Goal: Obtain resource: Download file/media

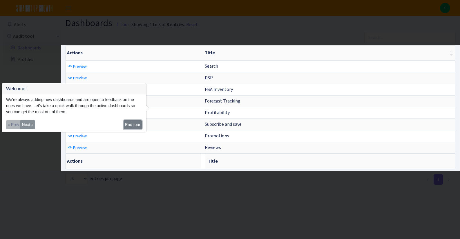
click at [129, 124] on button "End tour" at bounding box center [132, 124] width 18 height 9
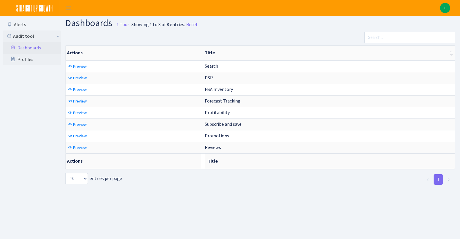
click at [306, 22] on section "Dashboards Tour Showing 1 to 8 of 8 entries. Reset" at bounding box center [262, 23] width 395 height 11
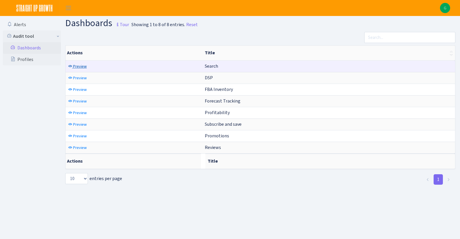
click at [85, 66] on span "Preview" at bounding box center [80, 66] width 14 height 6
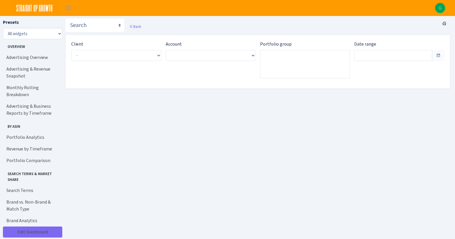
type input "Aug 1, 2025 - Aug 30, 2025"
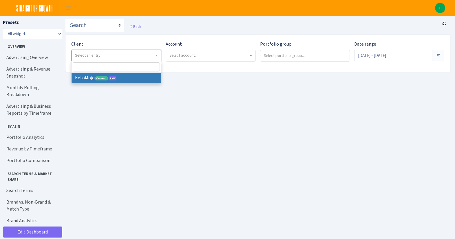
click at [134, 59] on span "Select an entry" at bounding box center [117, 55] width 90 height 11
select select "137"
select select
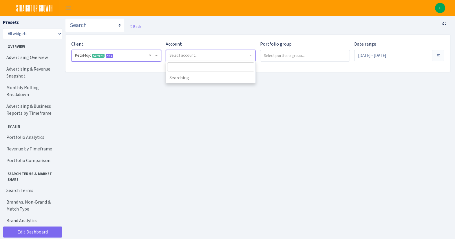
click at [191, 57] on span "Select account..." at bounding box center [184, 55] width 28 height 6
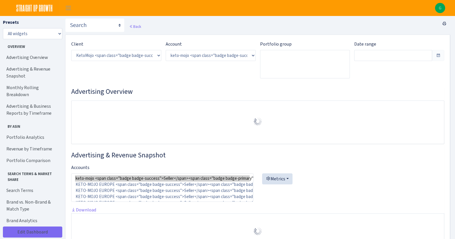
select select "2172387047470136"
type input "[DATE] - [DATE]"
type input "Jul 5, 2025 - Aug 3, 2025"
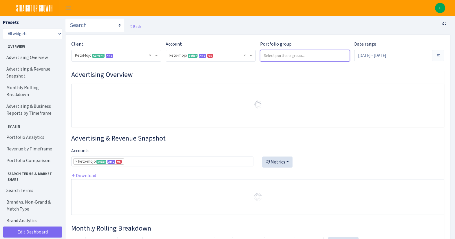
click at [333, 55] on input "search" at bounding box center [306, 55] width 90 height 10
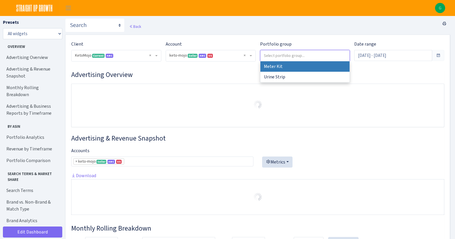
select select "Meter Kit"
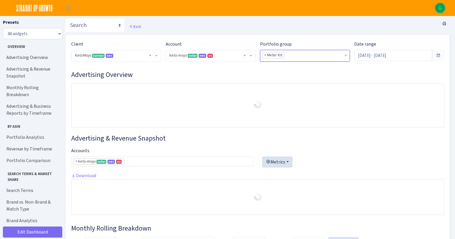
select select "2172387047470136"
click at [330, 78] on h3 "Advertising Overview" at bounding box center [257, 74] width 373 height 8
click at [384, 51] on input "Aug 4, 2025 - Sep 2, 2025" at bounding box center [394, 55] width 78 height 11
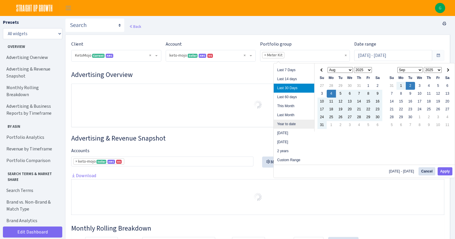
click at [295, 124] on li "Year to date" at bounding box center [294, 123] width 41 height 9
type input "Jan 1, 2025 - Sep 2, 2025"
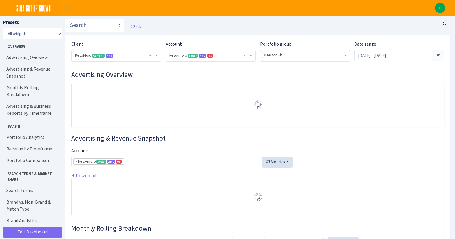
select select "2172387047470136"
drag, startPoint x: 445, startPoint y: 24, endPoint x: 368, endPoint y: 183, distance: 177.1
click at [445, 24] on icon at bounding box center [444, 23] width 5 height 5
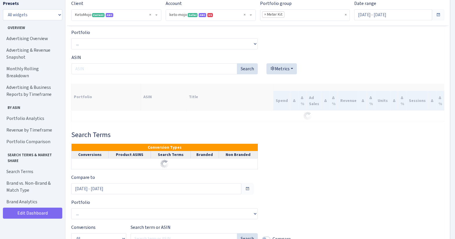
scroll to position [707, 0]
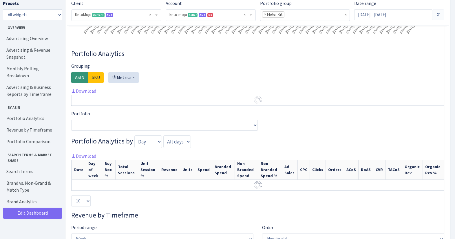
click at [351, 66] on div at bounding box center [257, 75] width 373 height 25
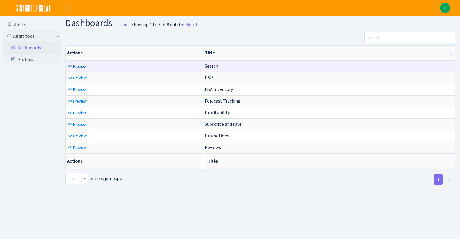
click at [73, 68] on span "Preview" at bounding box center [80, 66] width 14 height 6
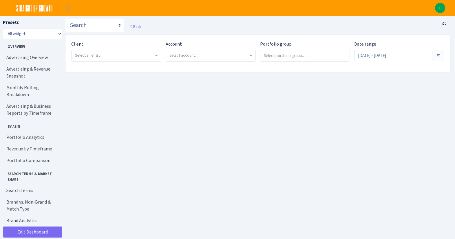
click at [137, 58] on span "Select an entry" at bounding box center [114, 55] width 79 height 6
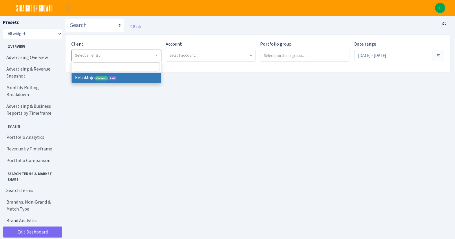
select select "137"
select select
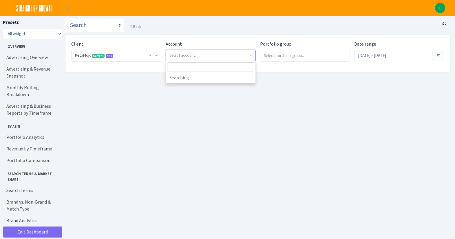
click at [208, 57] on span "Select account..." at bounding box center [209, 55] width 79 height 6
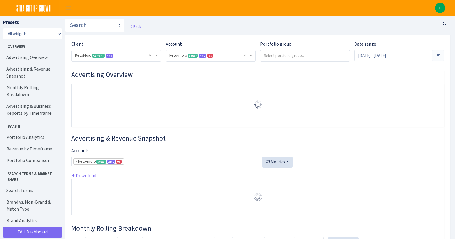
select select "2172387047470136"
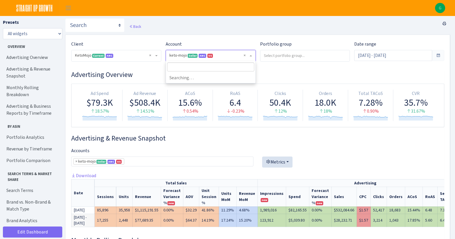
click at [204, 54] on span "AMC" at bounding box center [203, 56] width 8 height 4
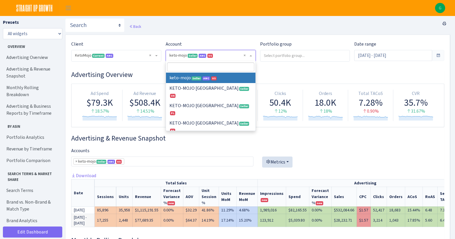
click at [204, 54] on span "AMC" at bounding box center [203, 56] width 8 height 4
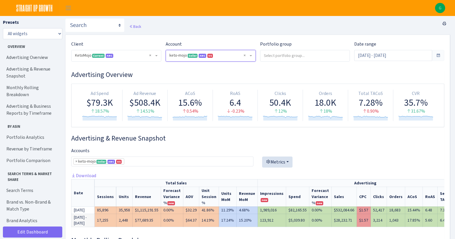
click at [289, 57] on input "search" at bounding box center [306, 55] width 90 height 10
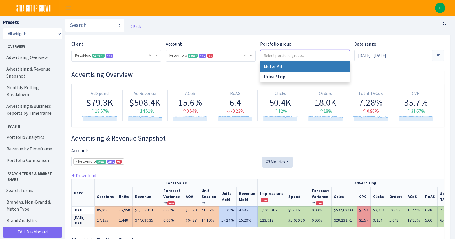
select select "Meter Kit"
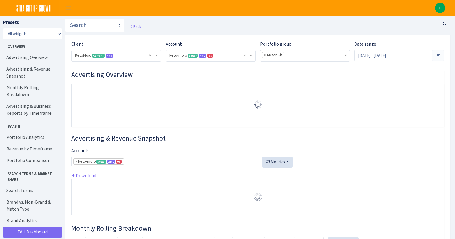
select select "2172387047470136"
click at [433, 54] on span at bounding box center [439, 55] width 12 height 11
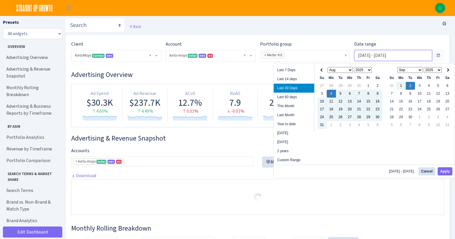
click at [421, 57] on input "Aug 4, 2025 - Sep 2, 2025" at bounding box center [394, 55] width 78 height 11
click at [297, 123] on li "Year to date" at bounding box center [294, 123] width 41 height 9
type input "[DATE] - [DATE]"
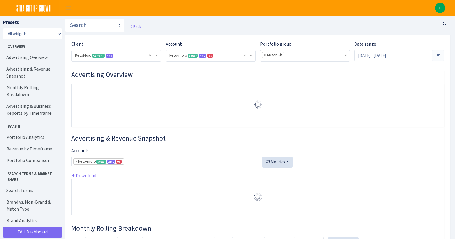
select select "2172387047470136"
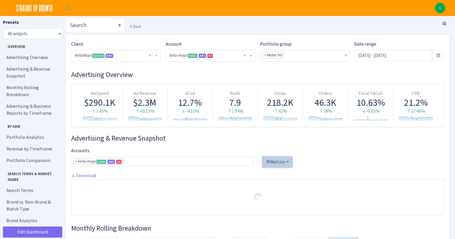
click at [272, 160] on button "Metrics" at bounding box center [277, 161] width 30 height 11
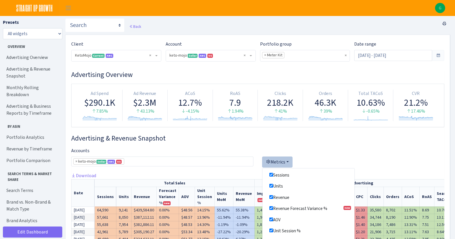
click at [339, 157] on div at bounding box center [353, 159] width 182 height 25
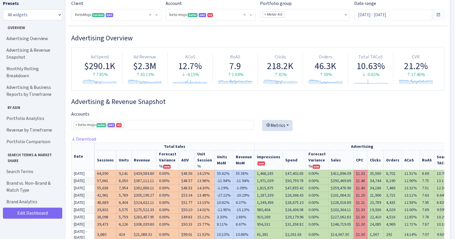
scroll to position [58, 0]
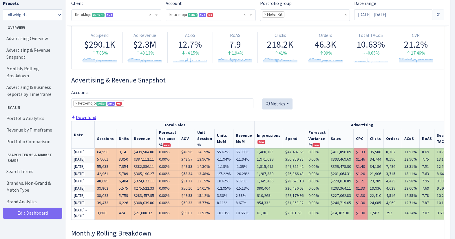
click at [92, 116] on link "Download" at bounding box center [83, 117] width 25 height 6
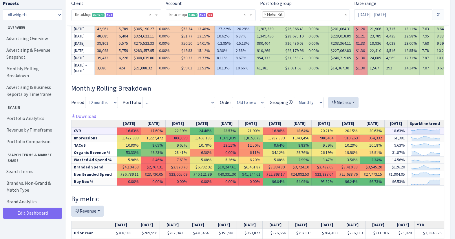
scroll to position [203, 0]
click at [93, 119] on link "Download" at bounding box center [83, 116] width 25 height 6
click at [171, 108] on select "... Combo Test Strip Meter Kit Urine Strip xGlucose Test Strips (deprecated) xK…" at bounding box center [178, 102] width 73 height 11
click at [228, 92] on h3 "Monthly Rolling Breakdown" at bounding box center [257, 88] width 373 height 8
click at [418, 92] on h3 "Monthly Rolling Breakdown" at bounding box center [257, 88] width 373 height 8
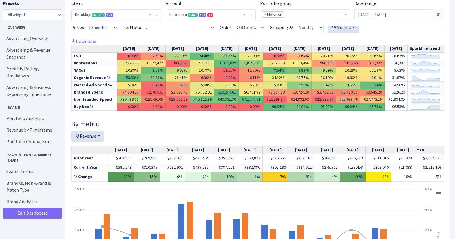
scroll to position [319, 0]
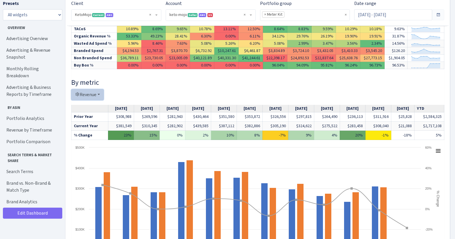
click at [96, 100] on button "Revenue" at bounding box center [87, 94] width 32 height 11
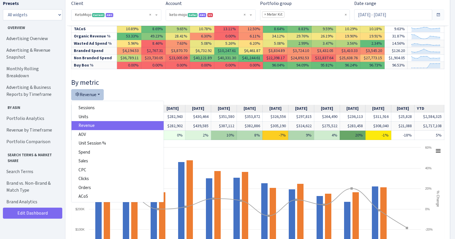
click at [96, 100] on button "Revenue" at bounding box center [87, 94] width 32 height 11
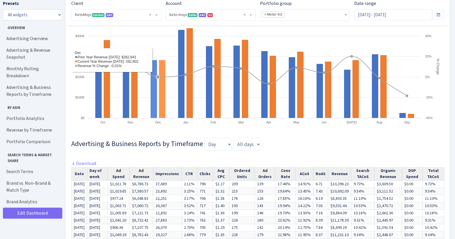
scroll to position [493, 0]
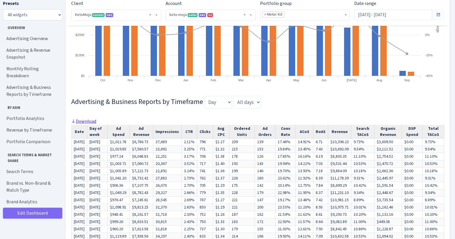
click at [86, 124] on link "Download" at bounding box center [83, 121] width 25 height 6
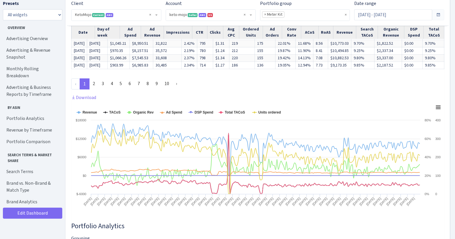
scroll to position [754, 0]
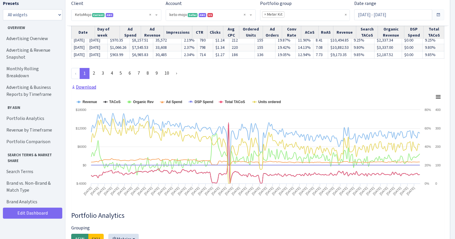
click at [87, 90] on link "Download" at bounding box center [83, 87] width 25 height 6
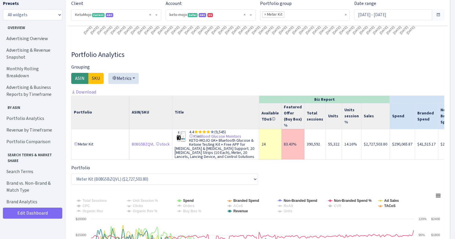
scroll to position [957, 0]
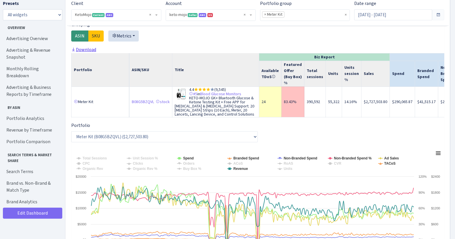
click at [88, 52] on link "Download" at bounding box center [83, 49] width 25 height 6
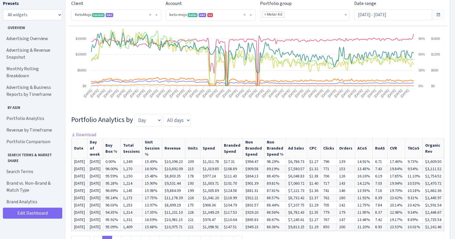
scroll to position [1160, 0]
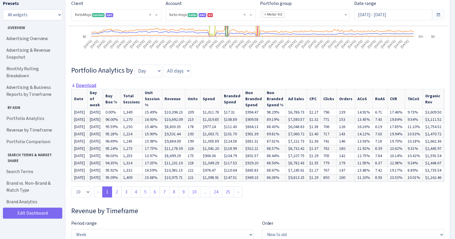
click at [87, 88] on link "Download" at bounding box center [83, 85] width 25 height 6
click at [113, 96] on div "Portfolio Analytics Grouping ASIN SKU Metrics Available TDoS Featured Offer (Bu…" at bounding box center [257, 3] width 373 height 397
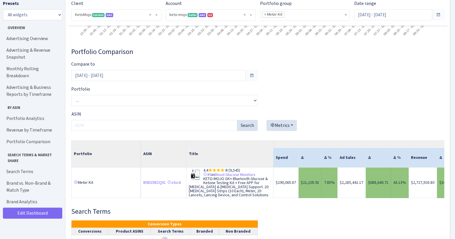
scroll to position [1594, 0]
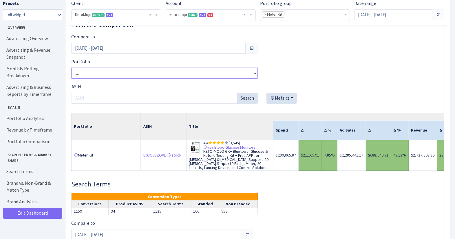
click at [93, 79] on select "... Combo Test Strip Meter Kit Urine Strip xGlucose Test Strips (deprecated) xK…" at bounding box center [164, 73] width 187 height 11
select select "66417241575423"
click at [71, 76] on select "... Combo Test Strip Meter Kit Urine Strip xGlucose Test Strips (deprecated) xK…" at bounding box center [164, 73] width 187 height 11
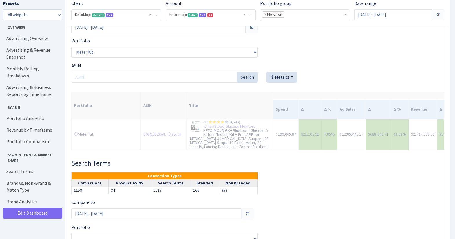
click at [312, 64] on div "Portfolio Comparison Compare to [DATE] - [DATE] Portfolio ... Combo Test Strip …" at bounding box center [257, 76] width 373 height 155
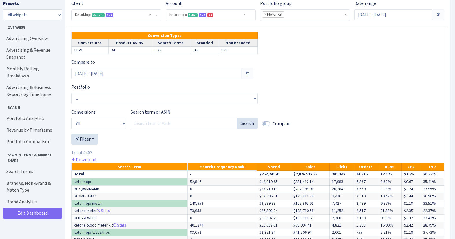
scroll to position [1760, 0]
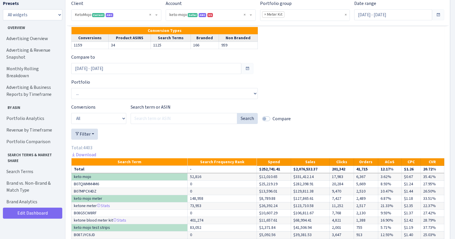
click at [375, 117] on div "Compare to [DATE] - [DATE] Portfolio ... Combo Test Strip Meter Kit Urine Strip…" at bounding box center [257, 212] width 373 height 316
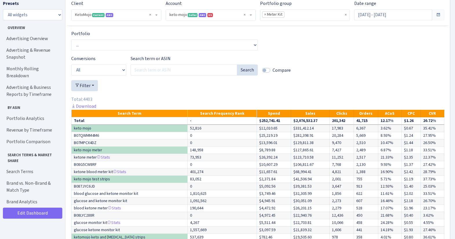
scroll to position [1847, 0]
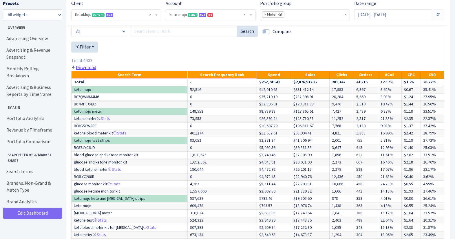
click at [91, 70] on link "Download" at bounding box center [83, 67] width 25 height 6
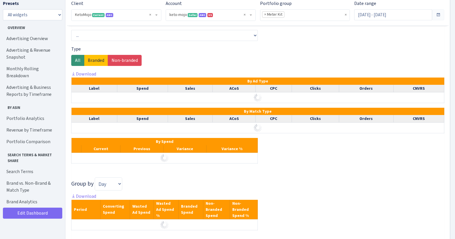
scroll to position [2137, 0]
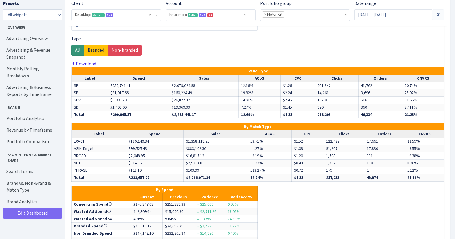
click at [85, 67] on link "Download" at bounding box center [83, 64] width 25 height 6
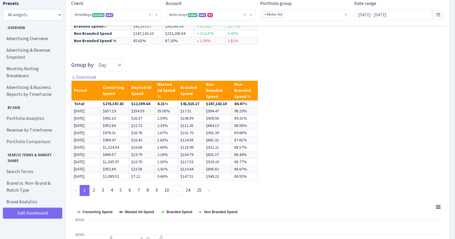
scroll to position [2398, 0]
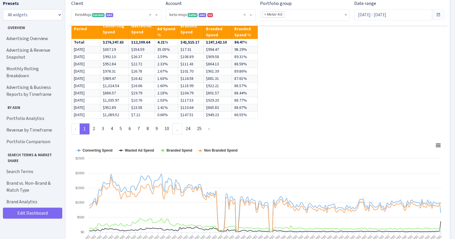
click at [88, 19] on link "Download" at bounding box center [83, 15] width 25 height 6
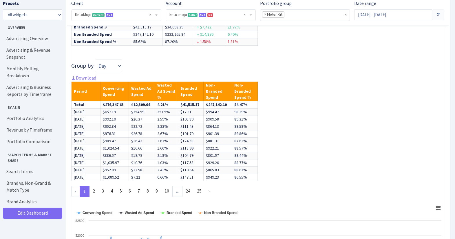
scroll to position [2340, 0]
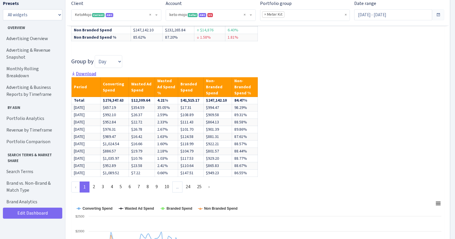
click at [86, 77] on link "Download" at bounding box center [83, 73] width 25 height 6
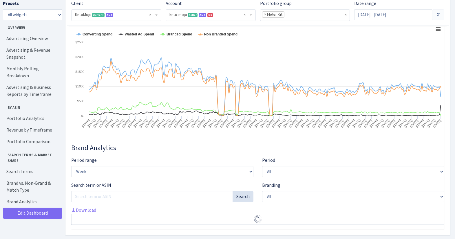
scroll to position [2566, 0]
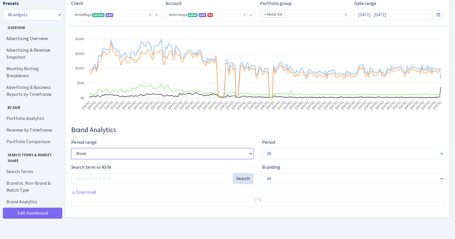
click at [194, 152] on select "Week Month Quarter" at bounding box center [162, 153] width 182 height 11
select select "quarter"
click at [71, 148] on select "Week Month Quarter" at bounding box center [162, 153] width 182 height 11
click at [291, 130] on h3 "Brand Analytics" at bounding box center [257, 130] width 373 height 8
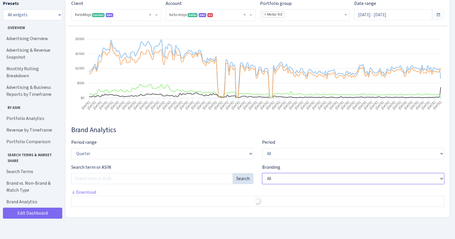
click at [273, 179] on select "All Non branded Branded" at bounding box center [353, 178] width 182 height 11
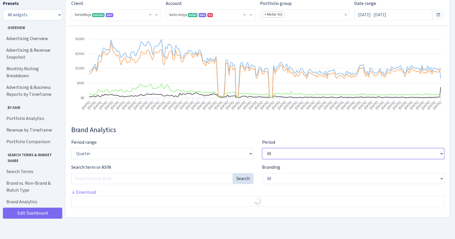
click at [276, 152] on select "All Recent" at bounding box center [353, 153] width 182 height 11
click at [146, 137] on div "Brand Analytics Period range Week Month Quarter Period All Recent Search term o…" at bounding box center [257, 168] width 373 height 85
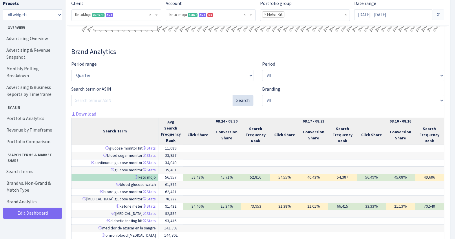
scroll to position [2653, 0]
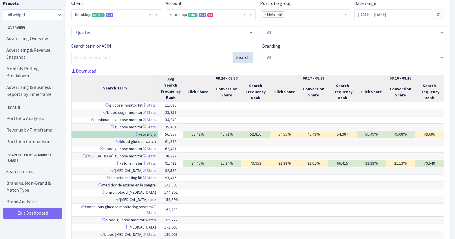
click at [93, 74] on link "Download" at bounding box center [83, 71] width 25 height 6
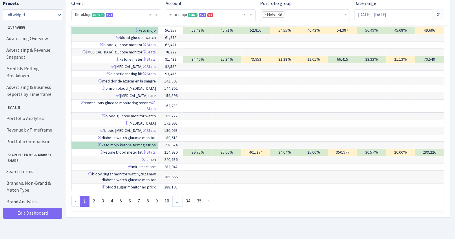
scroll to position [2795, 0]
click at [93, 198] on link "2" at bounding box center [93, 200] width 9 height 10
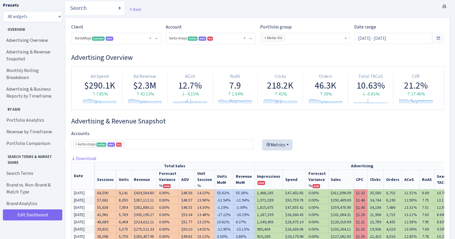
scroll to position [0, 0]
